Goal: Obtain resource: Download file/media

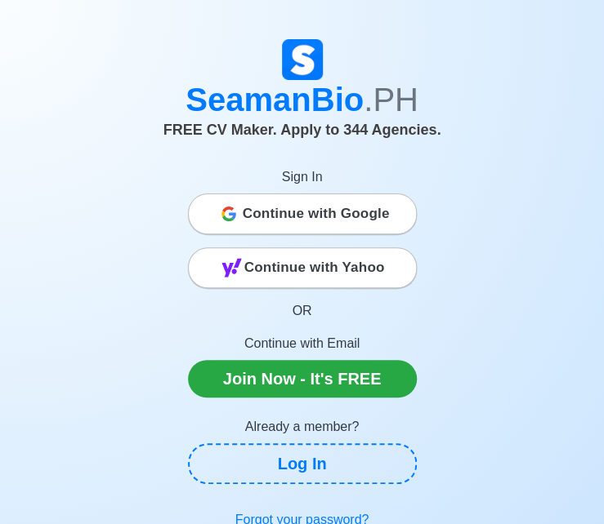
click at [339, 223] on span "Continue with Google" at bounding box center [316, 214] width 147 height 33
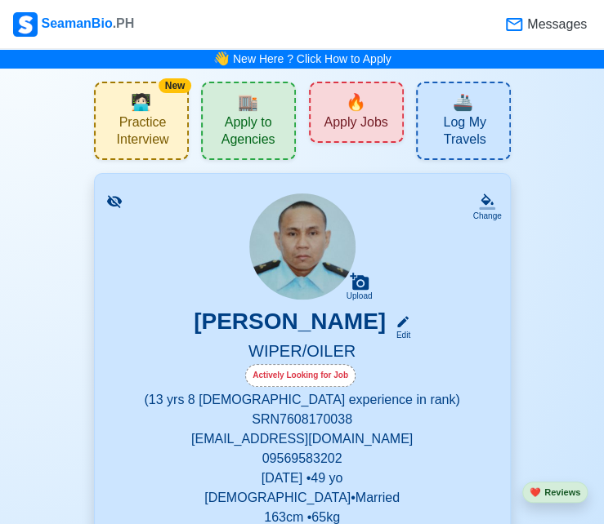
drag, startPoint x: 613, startPoint y: 488, endPoint x: 533, endPoint y: 421, distance: 103.8
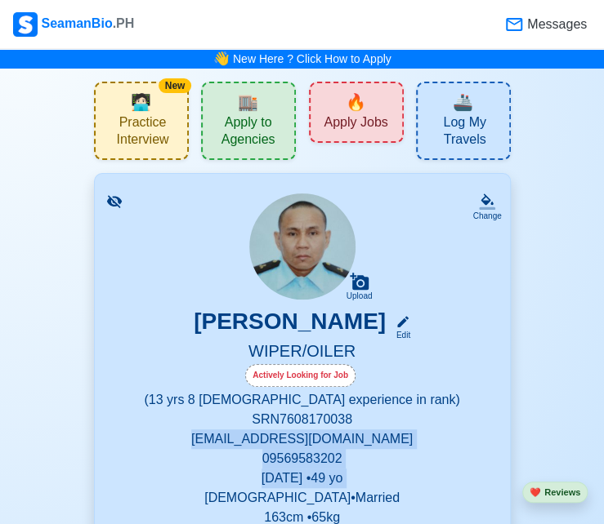
drag, startPoint x: 533, startPoint y: 421, endPoint x: 611, endPoint y: 477, distance: 95.9
click at [604, 477] on html "SeamanBio .PH Messages 👋 New Here ? Click How to Apply New 🧑🏻‍💻 Practice Interv…" at bounding box center [302, 262] width 604 height 524
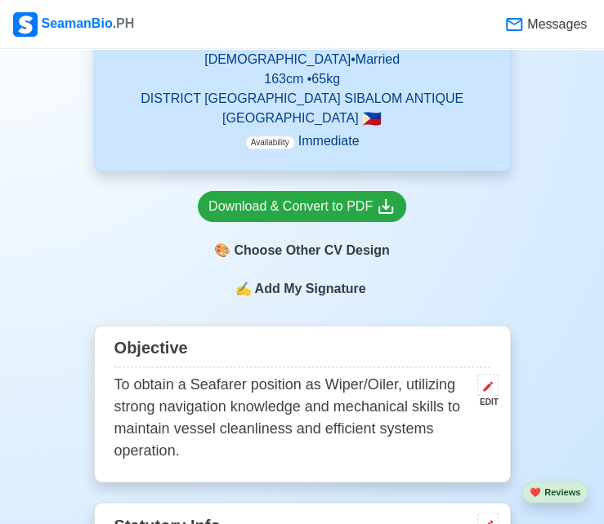
scroll to position [418, 0]
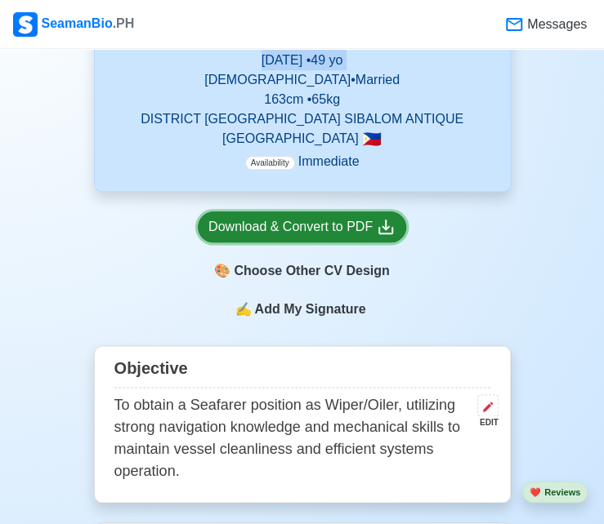
click at [363, 228] on div "Download & Convert to PDF" at bounding box center [301, 227] width 187 height 20
